Goal: Task Accomplishment & Management: Use online tool/utility

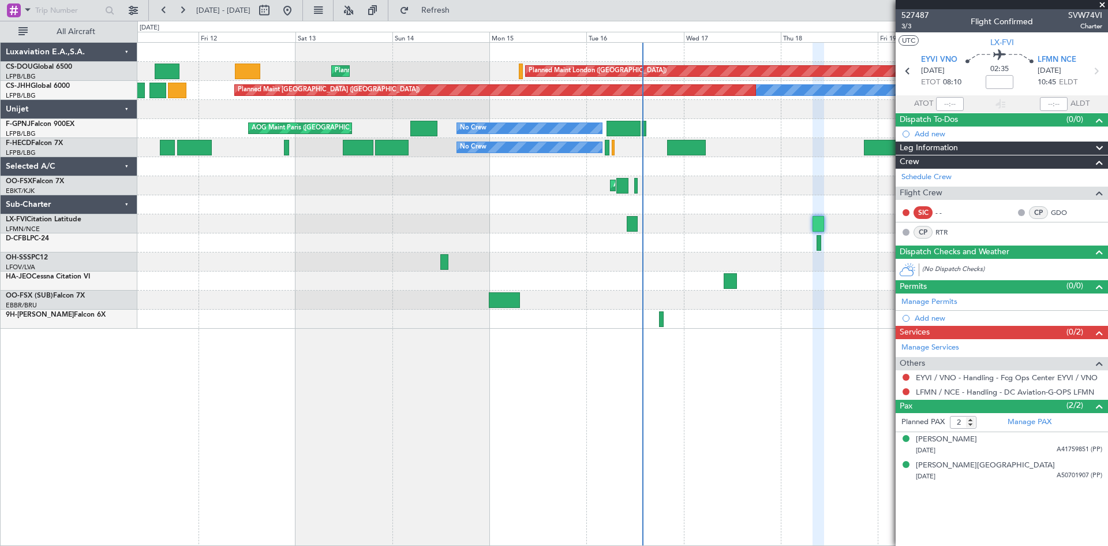
click at [483, 202] on div "Planned Maint London ([GEOGRAPHIC_DATA]) Planned Maint [GEOGRAPHIC_DATA] ([GEOG…" at bounding box center [622, 186] width 970 height 286
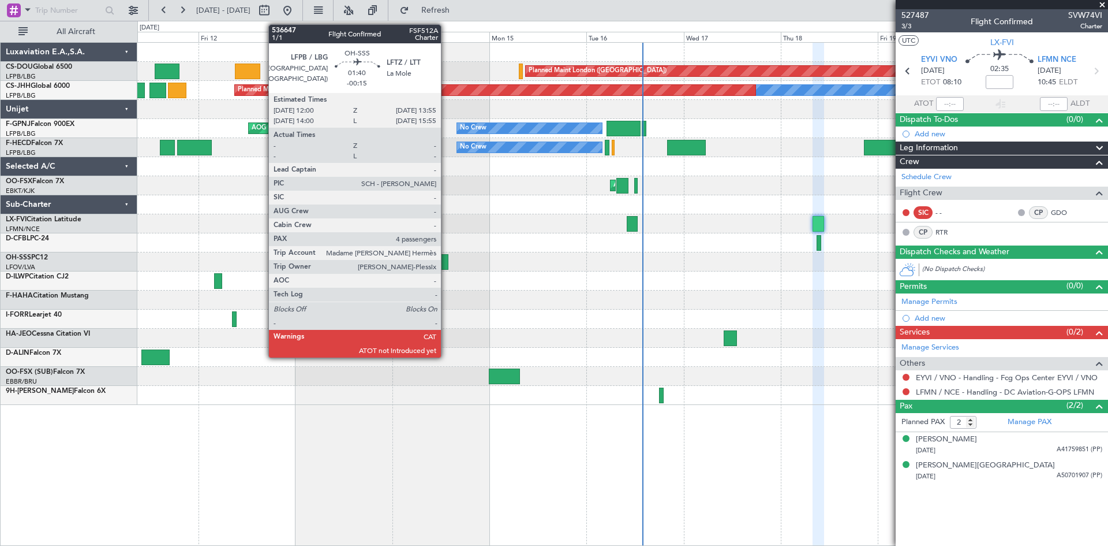
click at [446, 266] on div at bounding box center [444, 262] width 8 height 16
click at [445, 263] on div at bounding box center [444, 262] width 8 height 16
type input "-00:15"
type input "4"
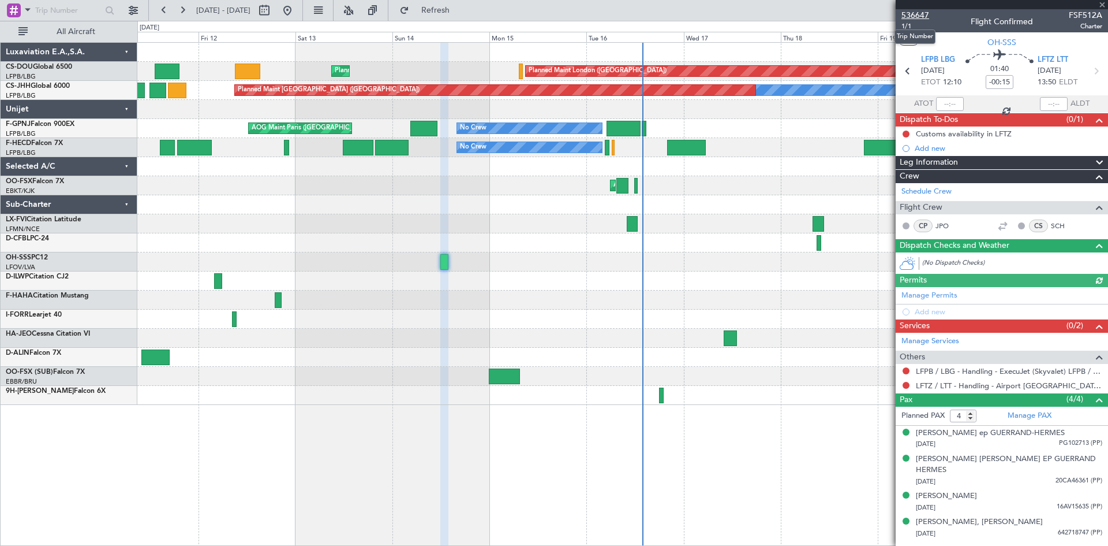
click at [911, 17] on span "536647" at bounding box center [916, 15] width 28 height 12
